Goal: Information Seeking & Learning: Learn about a topic

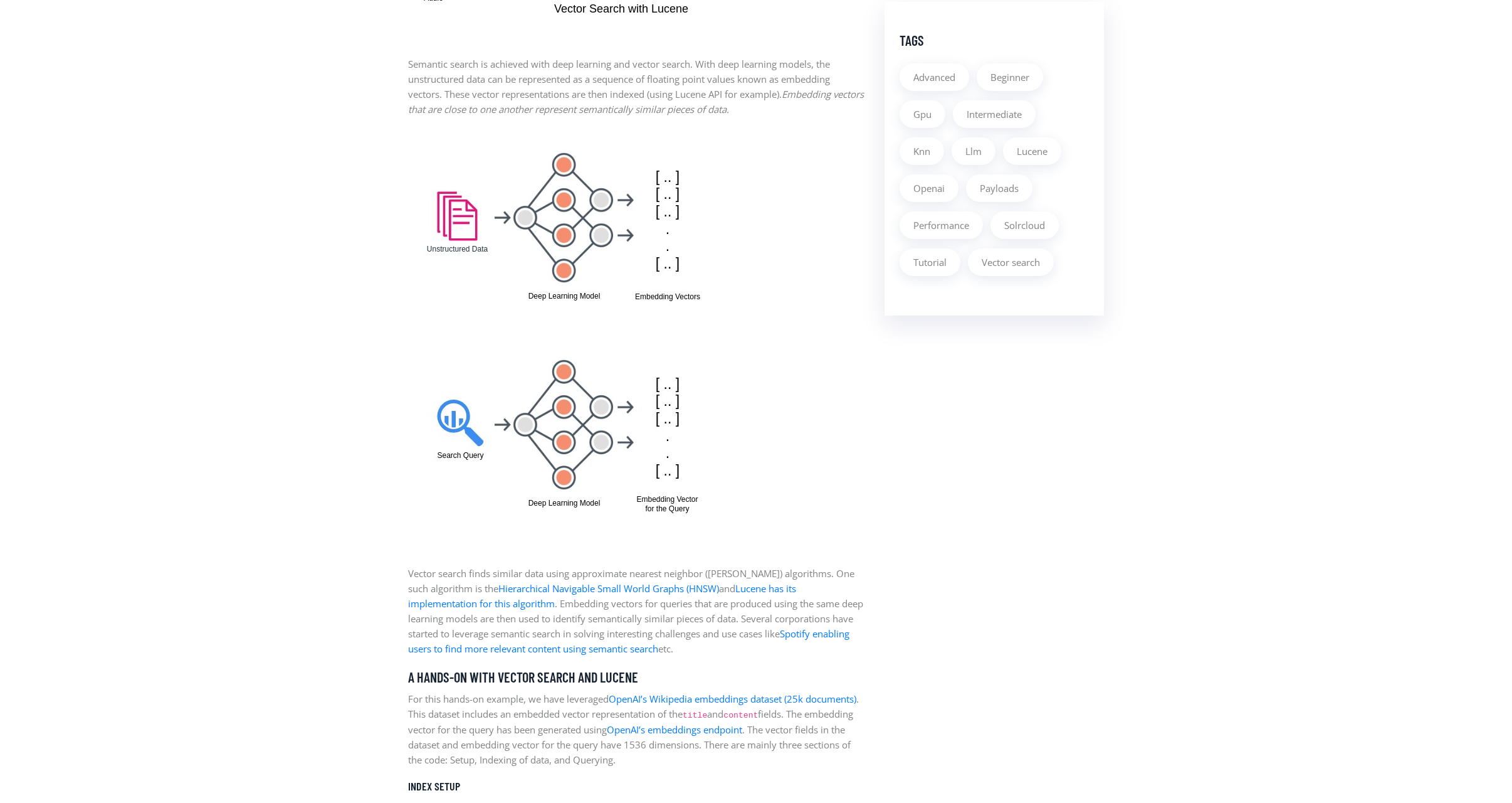
scroll to position [1132, 0]
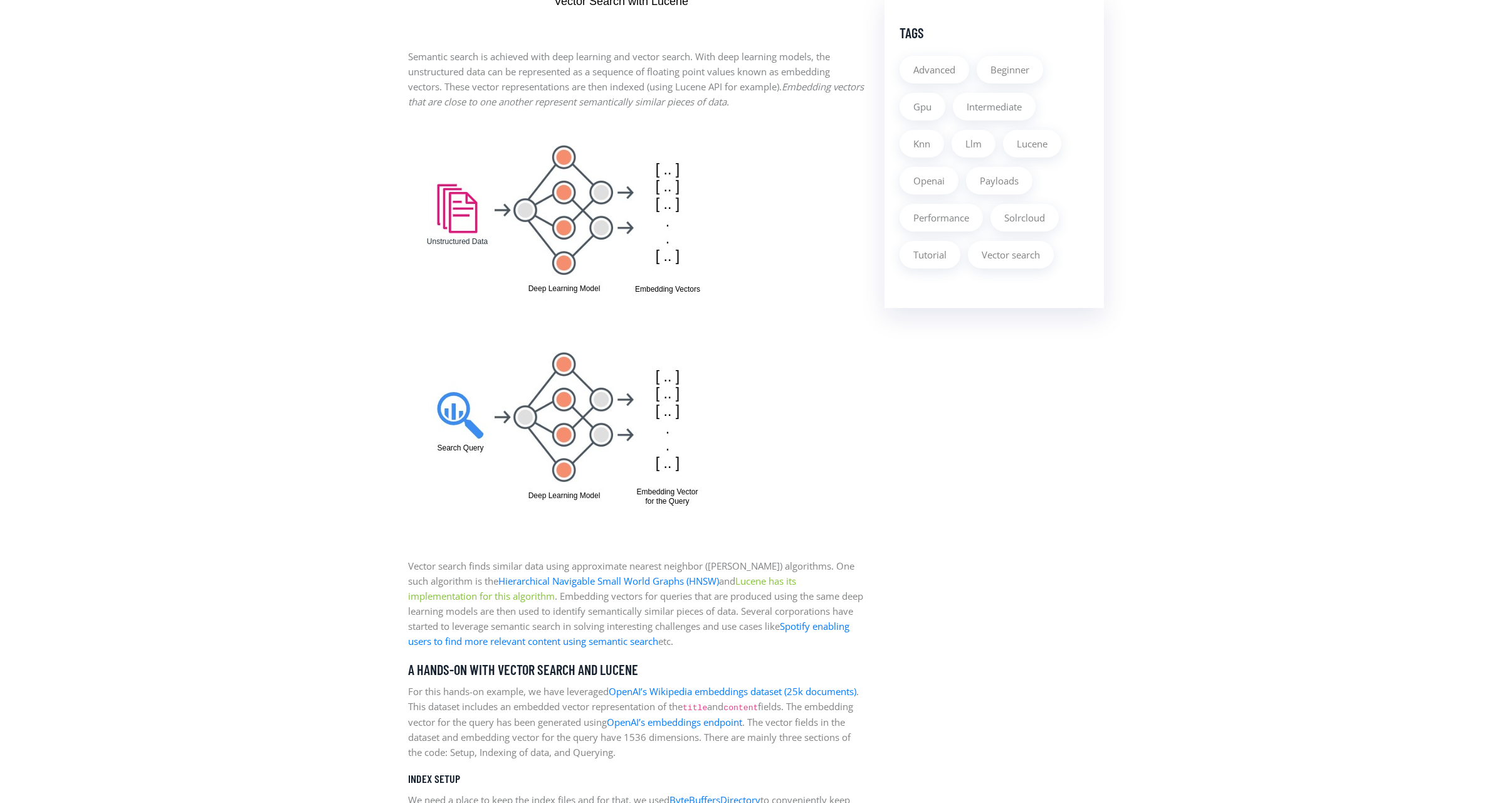
click at [443, 598] on link "Lucene has its implementation for this algorithm" at bounding box center [602, 588] width 388 height 27
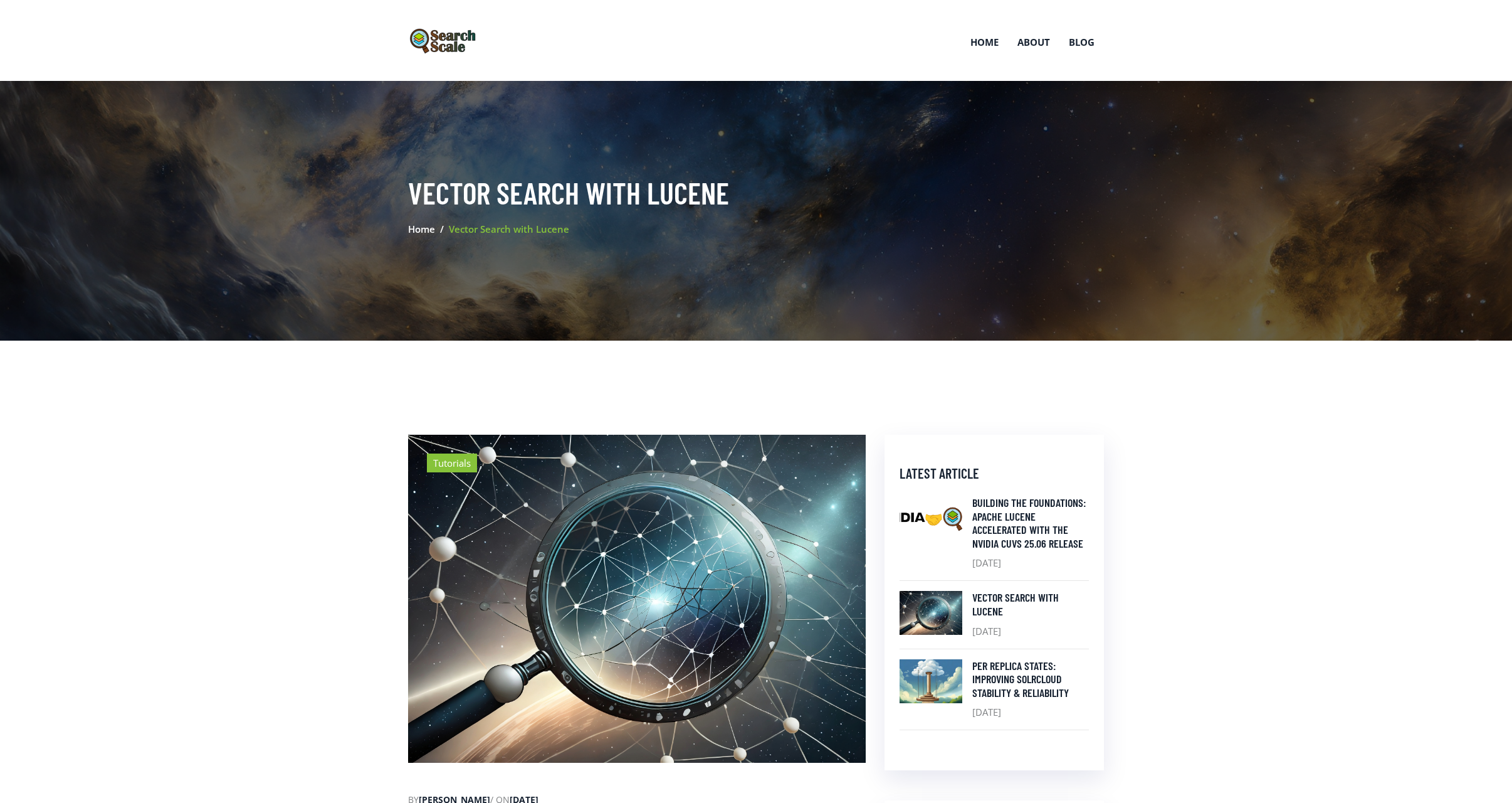
scroll to position [1132, 0]
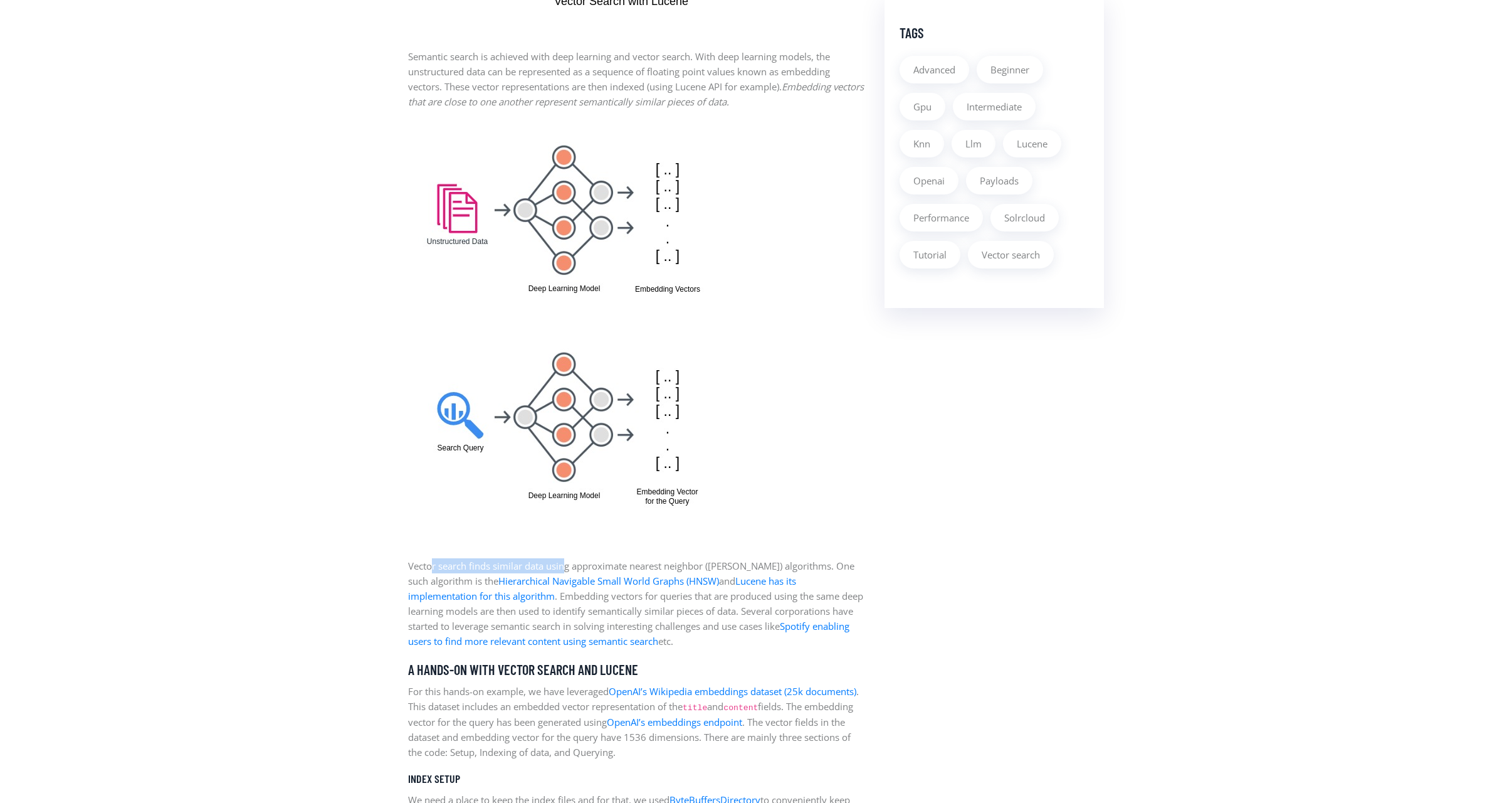
drag, startPoint x: 433, startPoint y: 564, endPoint x: 568, endPoint y: 561, distance: 135.0
click at [568, 561] on p "Vector search finds similar data using approximate nearest neighbor ([PERSON_NA…" at bounding box center [636, 603] width 458 height 90
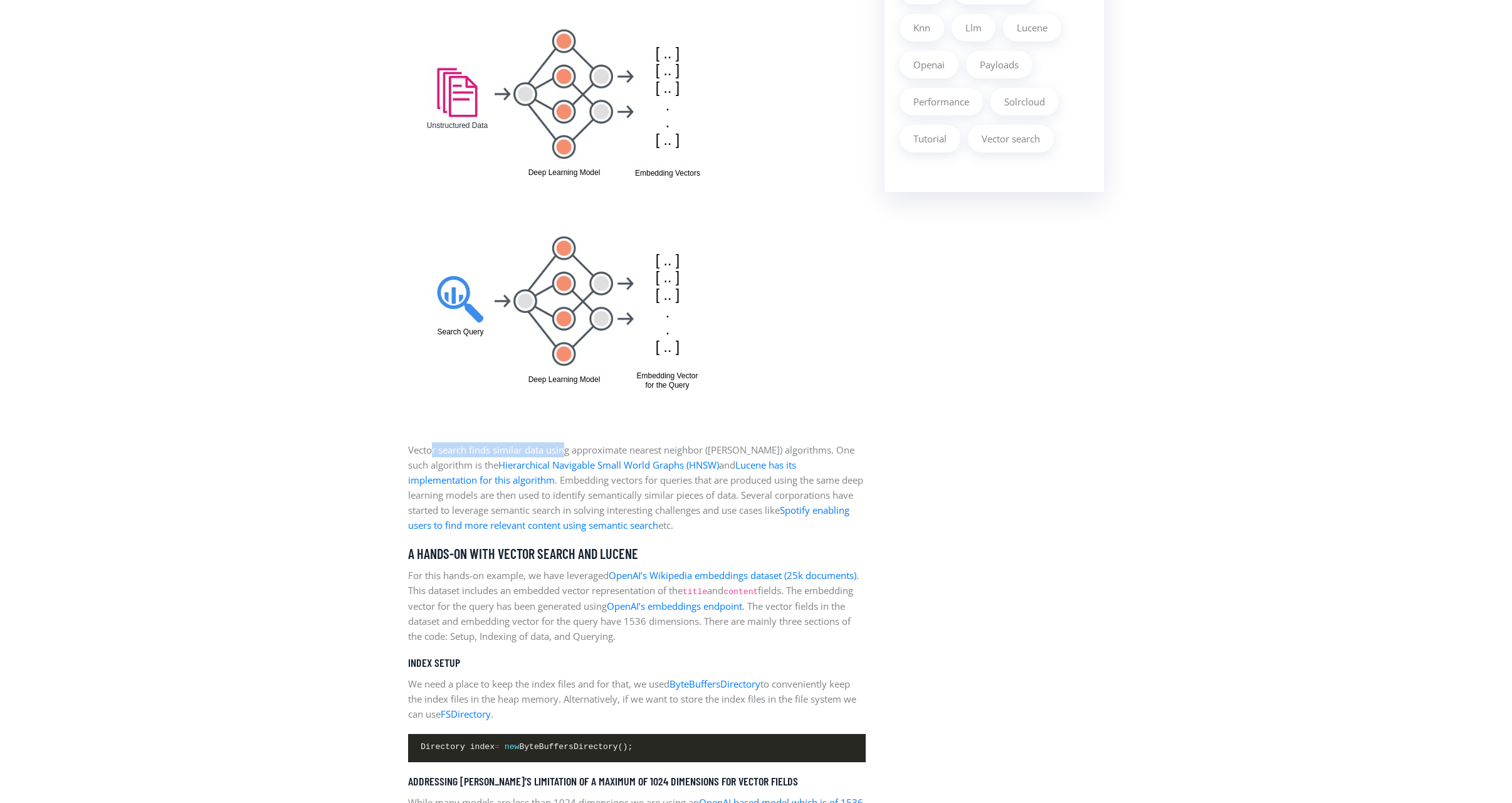
scroll to position [1251, 0]
